Goal: Task Accomplishment & Management: Use online tool/utility

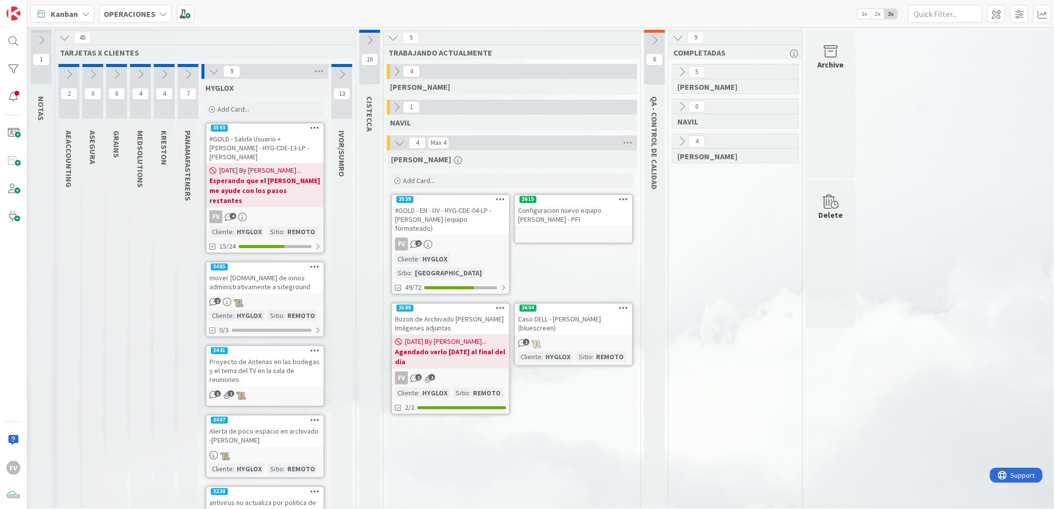
click at [216, 73] on icon at bounding box center [213, 71] width 11 height 11
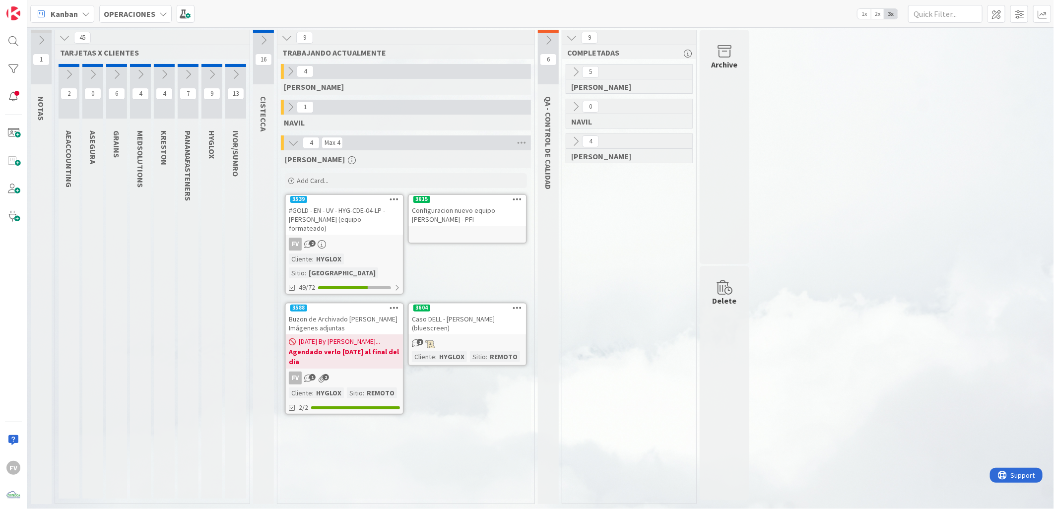
click at [213, 71] on icon at bounding box center [211, 74] width 11 height 11
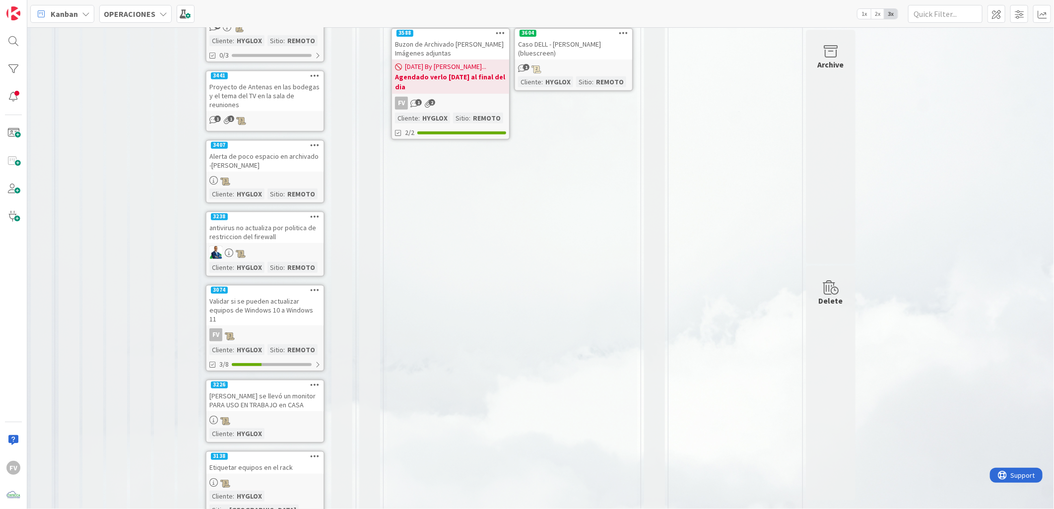
scroll to position [275, 0]
drag, startPoint x: 256, startPoint y: 160, endPoint x: 602, endPoint y: 325, distance: 384.0
click at [605, 325] on div "[PERSON_NAME] Add Card... Template Not Set Title 0 / 128 Label PLANIFICADO Show…" at bounding box center [512, 235] width 250 height 721
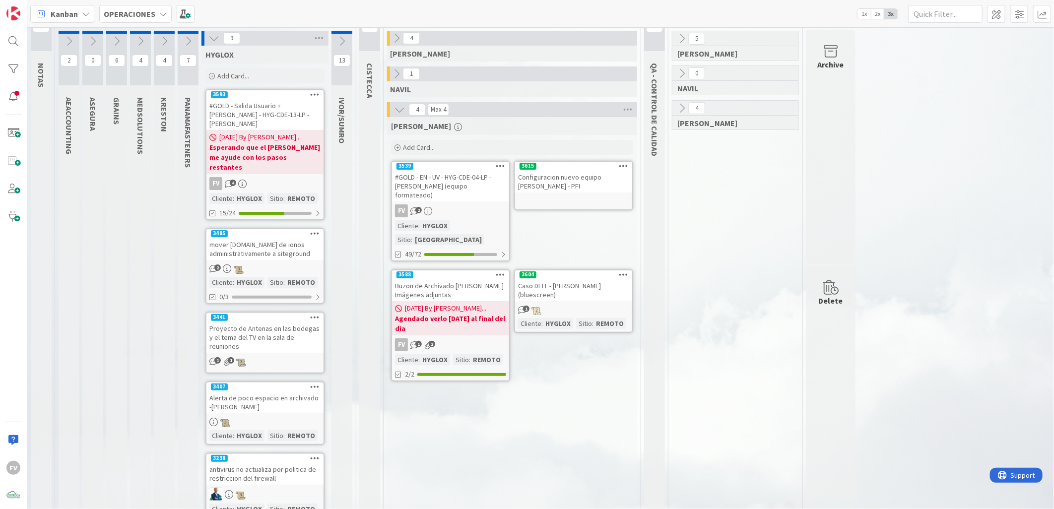
scroll to position [0, 0]
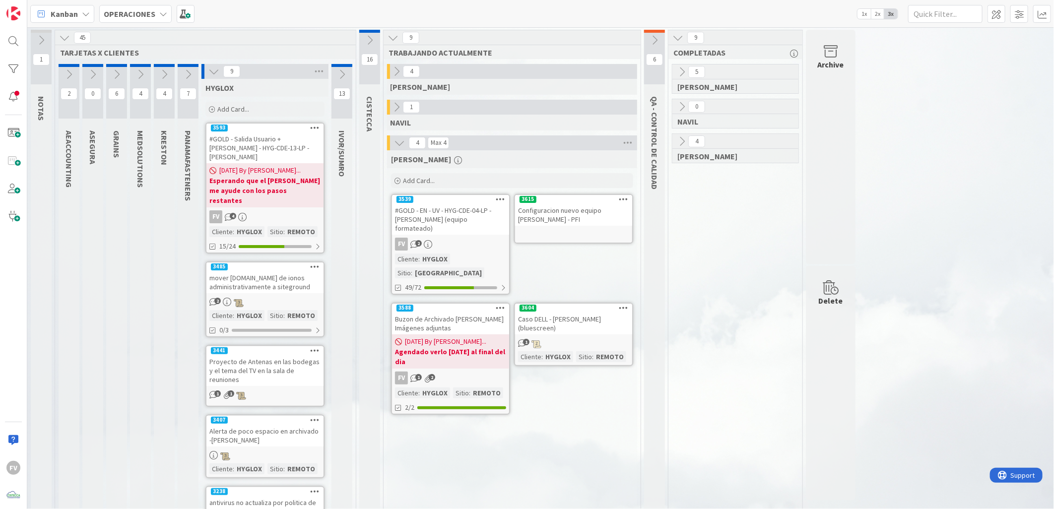
click at [217, 75] on icon at bounding box center [213, 71] width 11 height 11
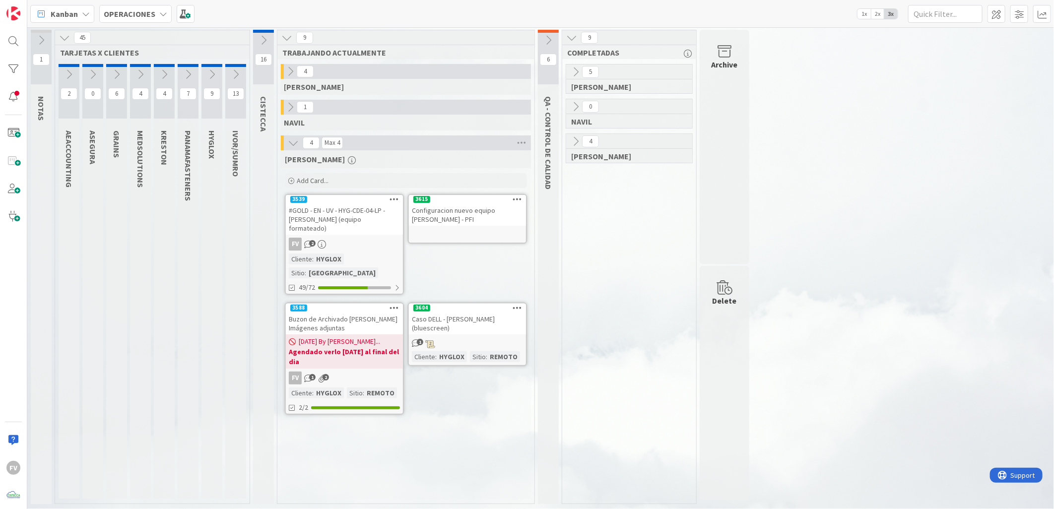
click at [356, 238] on div "FV 2" at bounding box center [344, 244] width 117 height 13
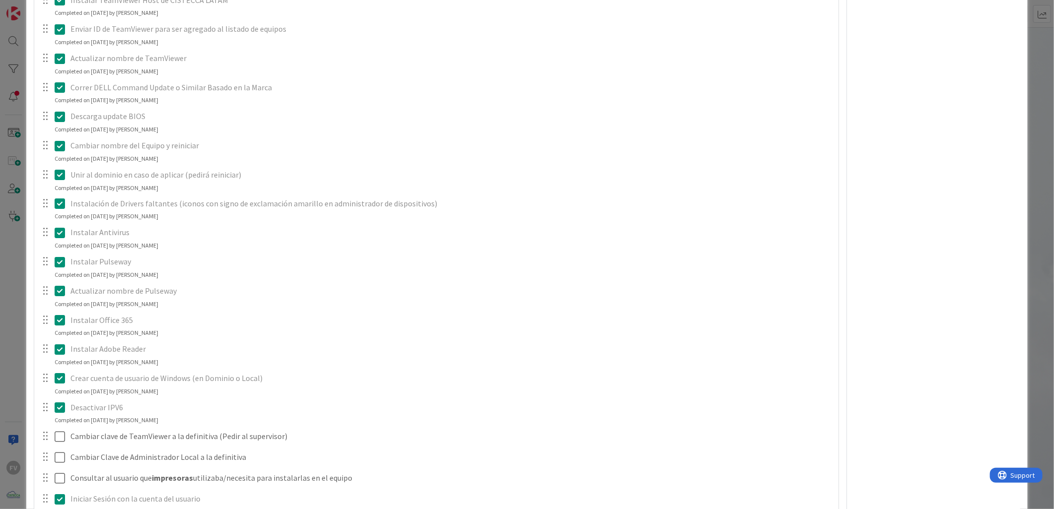
scroll to position [1213, 0]
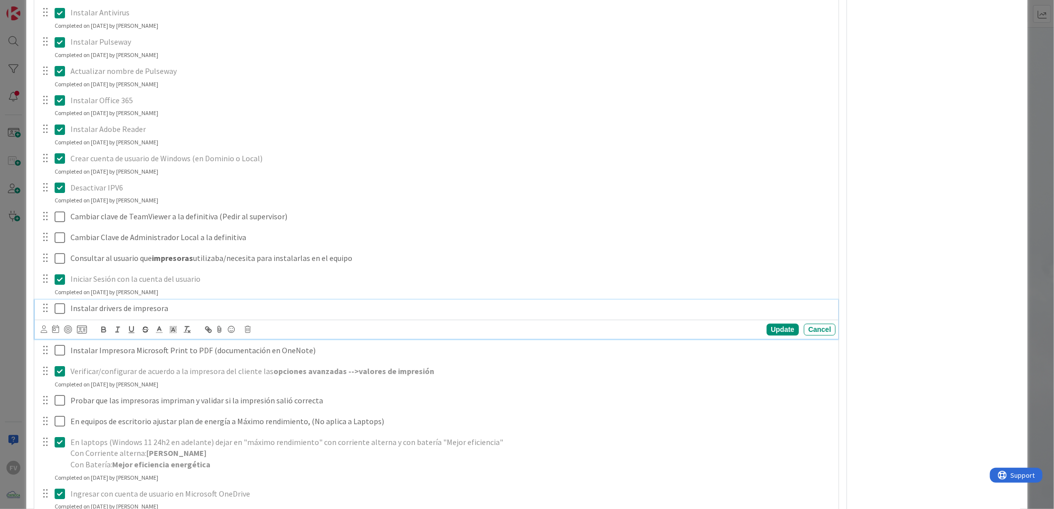
click at [61, 313] on icon at bounding box center [62, 309] width 15 height 12
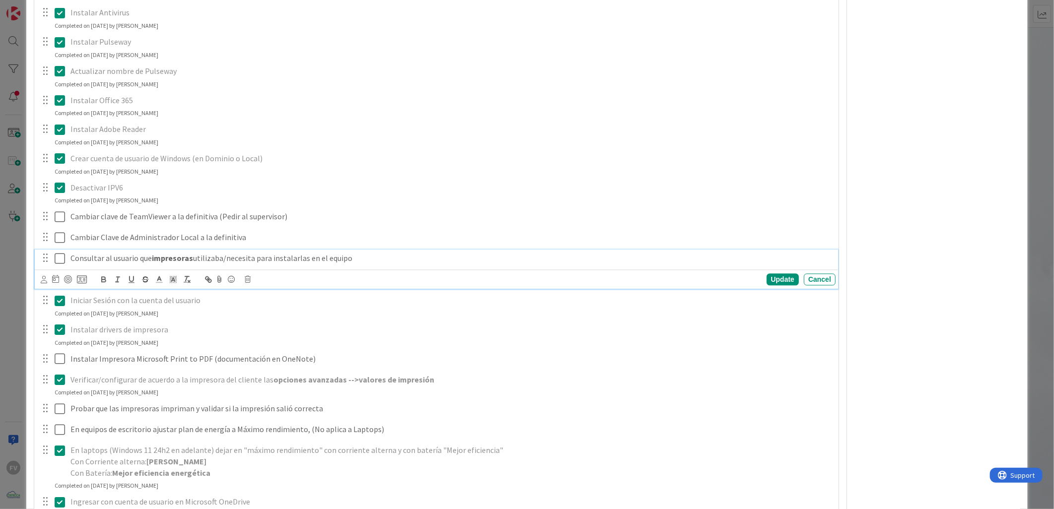
click at [57, 260] on icon at bounding box center [62, 259] width 15 height 12
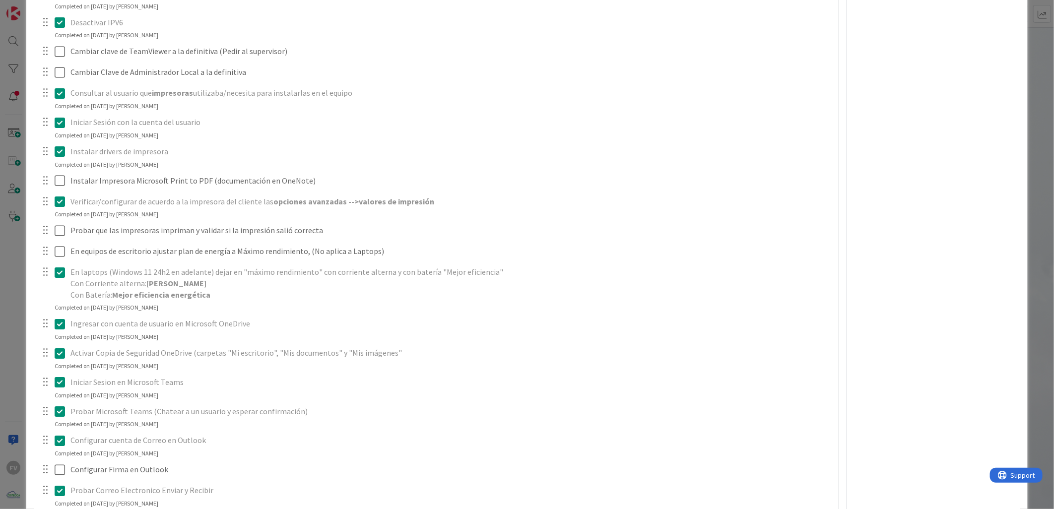
scroll to position [1489, 0]
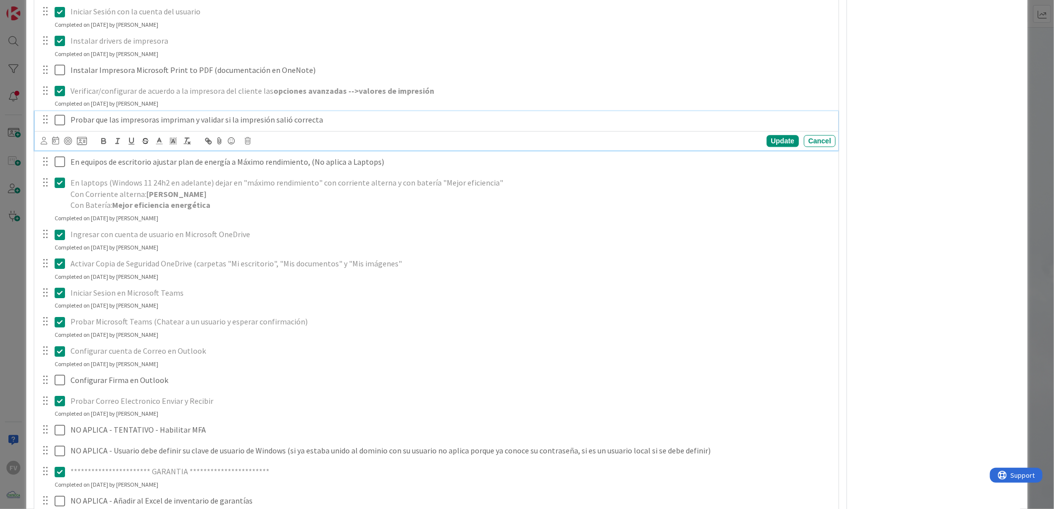
click at [58, 116] on icon at bounding box center [62, 120] width 15 height 12
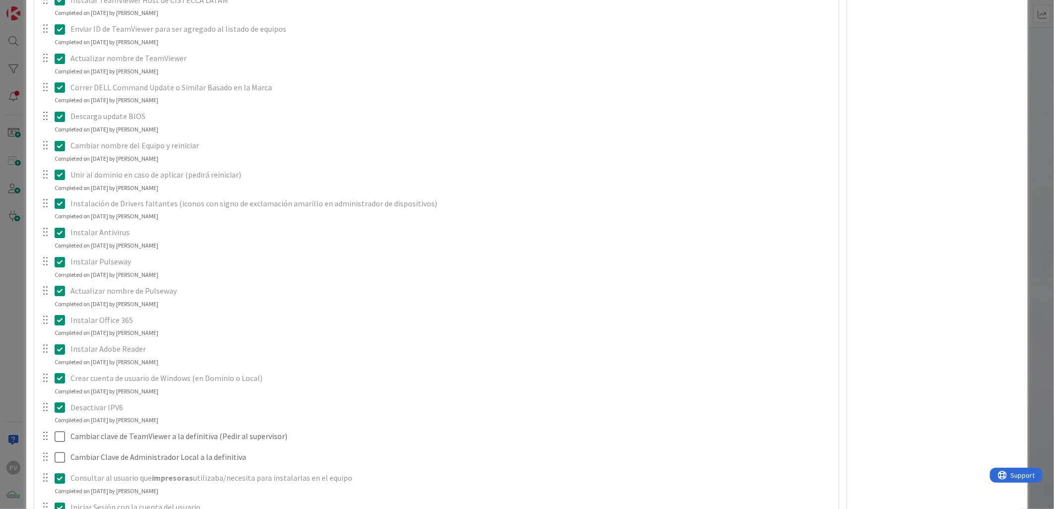
scroll to position [1213, 0]
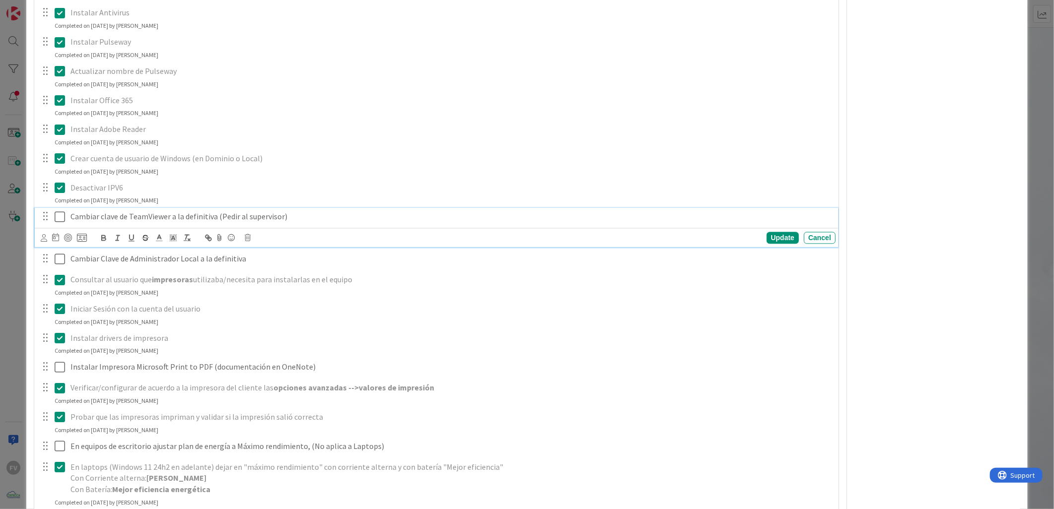
click at [60, 216] on icon at bounding box center [62, 217] width 15 height 12
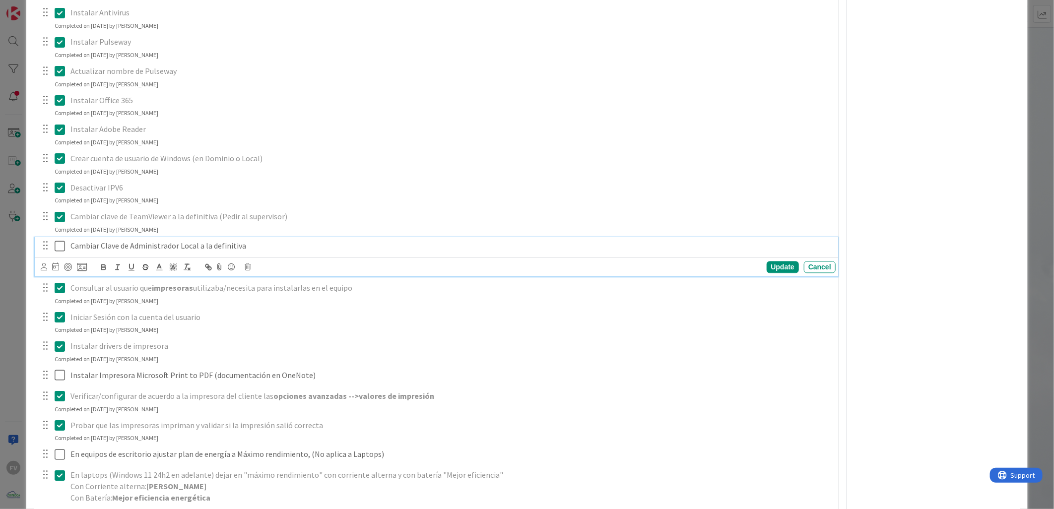
click at [60, 244] on icon at bounding box center [62, 246] width 15 height 12
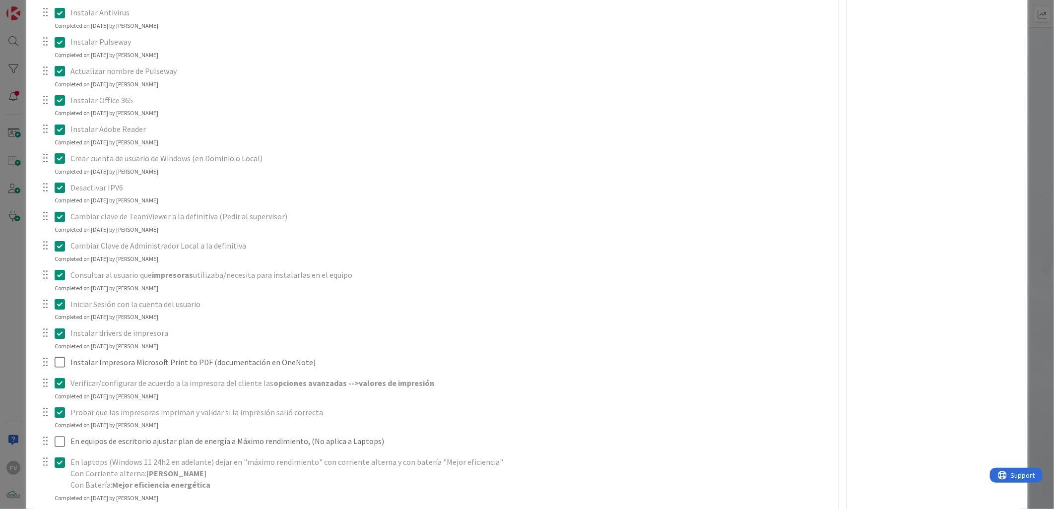
type textarea "x"
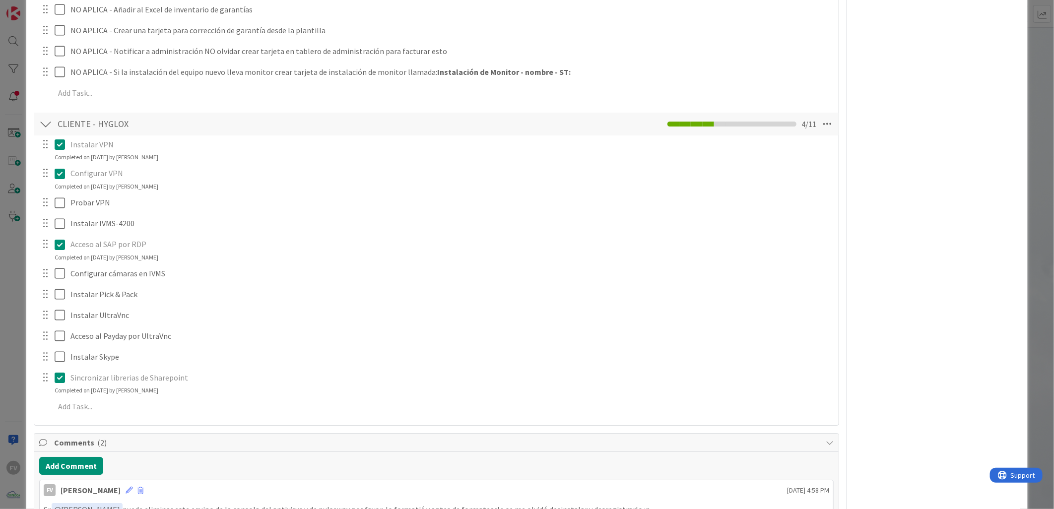
scroll to position [2040, 0]
